Goal: Task Accomplishment & Management: Complete application form

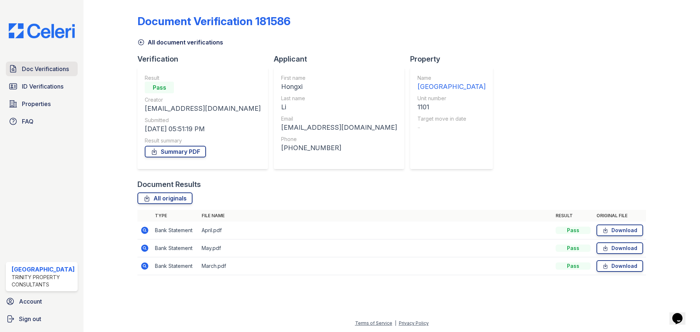
click at [40, 66] on span "Doc Verifications" at bounding box center [45, 68] width 47 height 9
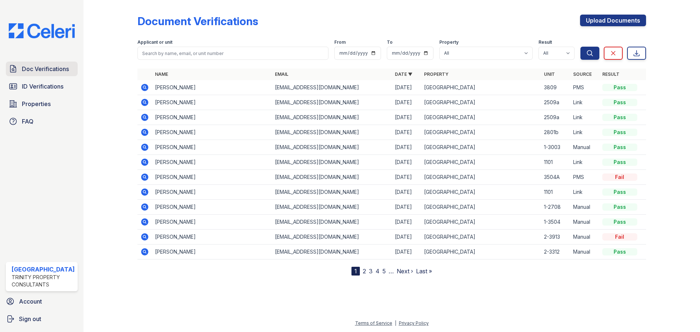
click at [50, 68] on span "Doc Verifications" at bounding box center [45, 68] width 47 height 9
click at [49, 68] on span "Doc Verifications" at bounding box center [45, 68] width 47 height 9
click at [626, 20] on link "Upload Documents" at bounding box center [613, 21] width 66 height 12
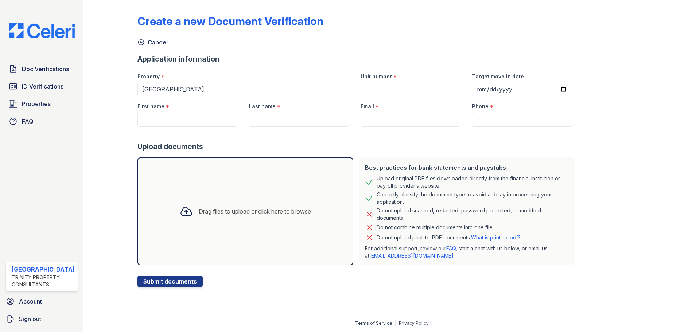
click at [263, 218] on div "Drag files to upload or click here to browse" at bounding box center [245, 211] width 143 height 25
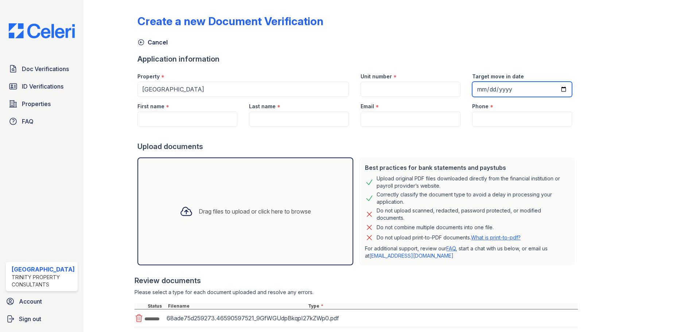
click at [493, 92] on input "Target move in date" at bounding box center [522, 89] width 100 height 15
click at [472, 92] on input "Target move in date" at bounding box center [522, 89] width 100 height 15
type input "[DATE]"
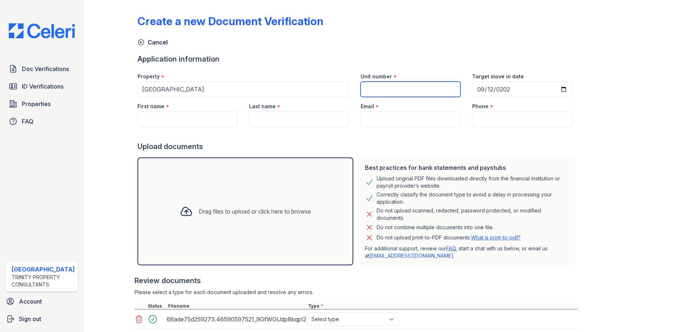
drag, startPoint x: 372, startPoint y: 89, endPoint x: 234, endPoint y: 46, distance: 144.5
click at [372, 88] on input "Unit number" at bounding box center [410, 89] width 100 height 15
type input "1-1209"
click at [176, 116] on input "First name" at bounding box center [187, 118] width 100 height 15
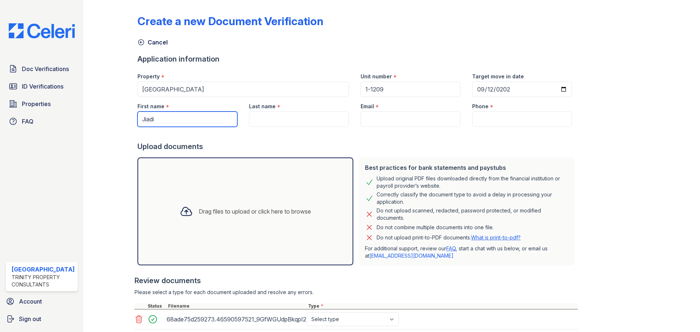
type input "Jiadi"
type input "Yu"
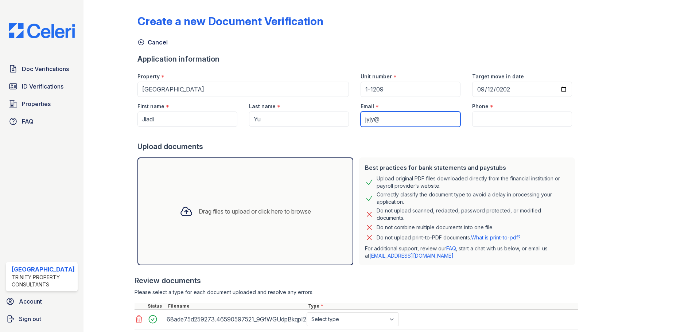
type input "[EMAIL_ADDRESS][DOMAIN_NAME]"
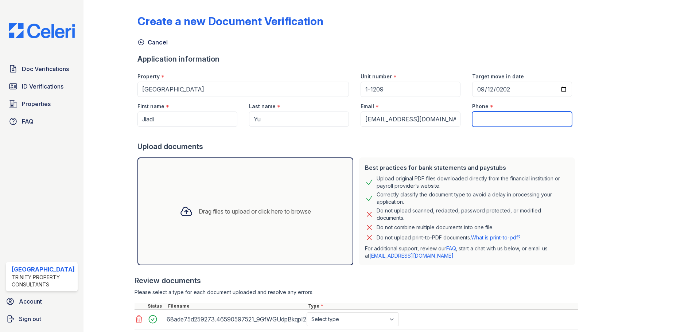
click at [474, 120] on input "Phone" at bounding box center [522, 118] width 100 height 15
type input "3124706040"
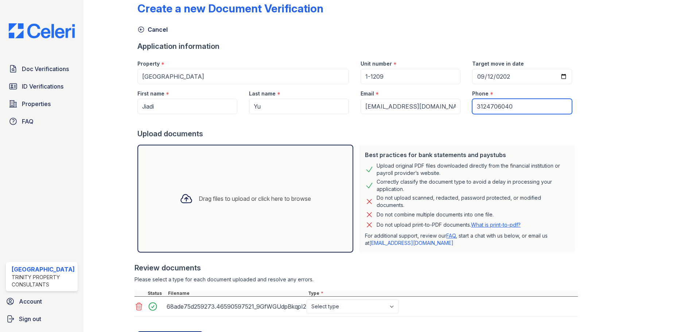
scroll to position [48, 0]
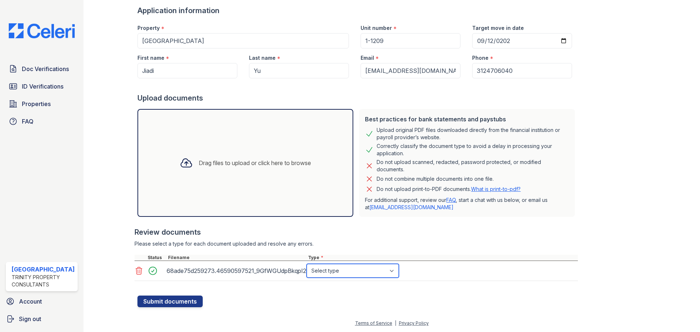
click at [335, 271] on select "Select type Paystub Bank Statement Offer Letter Tax Documents Benefit Award Let…" at bounding box center [352, 271] width 92 height 14
select select "benefit_award_letter"
click at [306, 264] on select "Select type Paystub Bank Statement Offer Letter Tax Documents Benefit Award Let…" at bounding box center [352, 271] width 92 height 14
click at [181, 306] on button "Submit documents" at bounding box center [169, 301] width 65 height 12
